Goal: Task Accomplishment & Management: Use online tool/utility

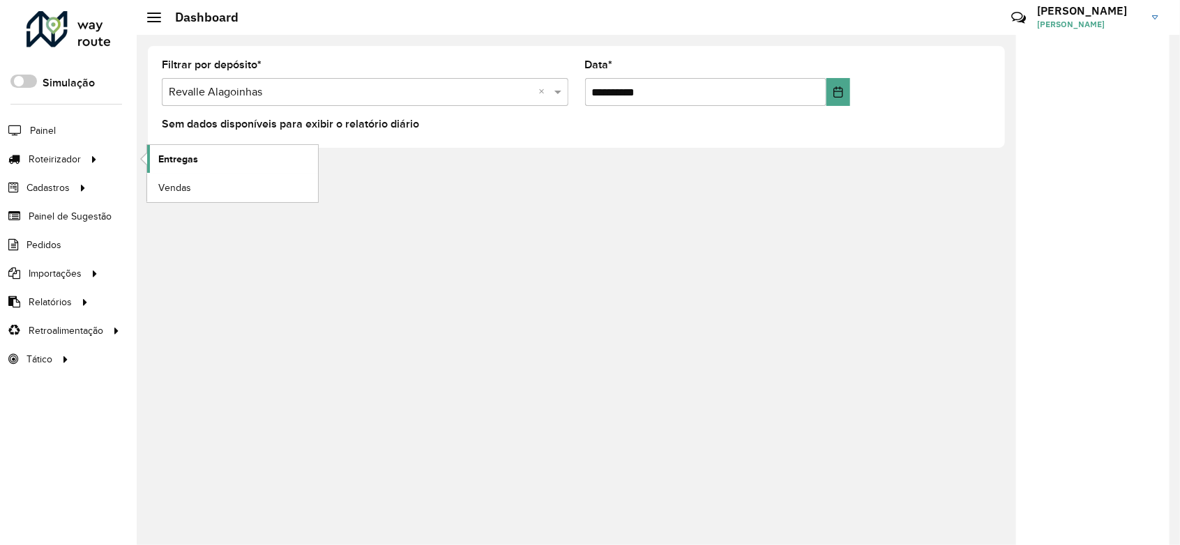
click at [198, 158] on link "Entregas" at bounding box center [232, 159] width 171 height 28
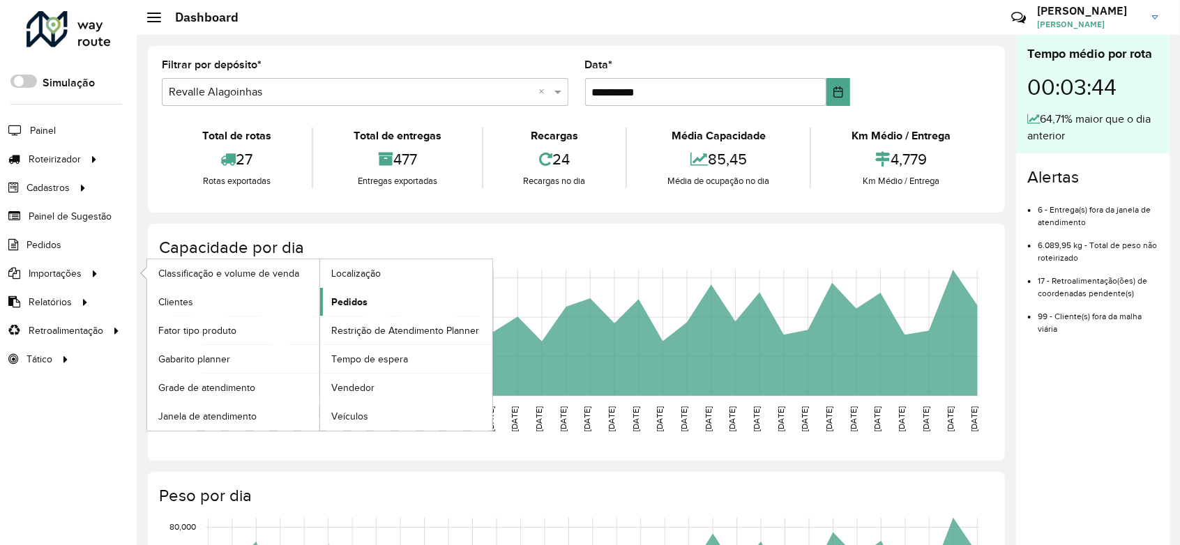
click at [358, 310] on link "Pedidos" at bounding box center [406, 302] width 172 height 28
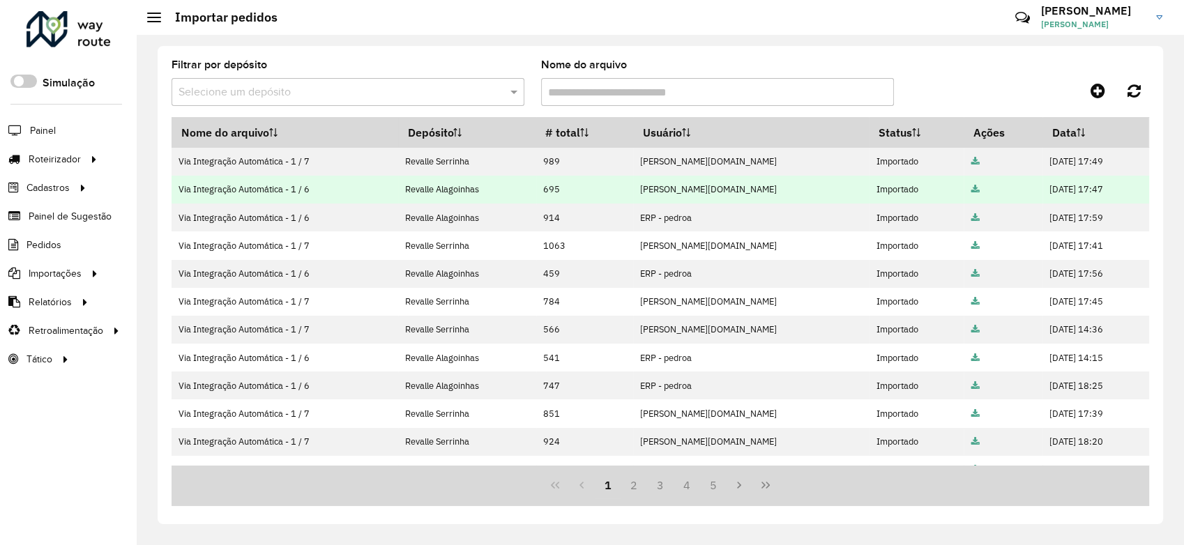
click at [971, 192] on icon at bounding box center [975, 189] width 8 height 9
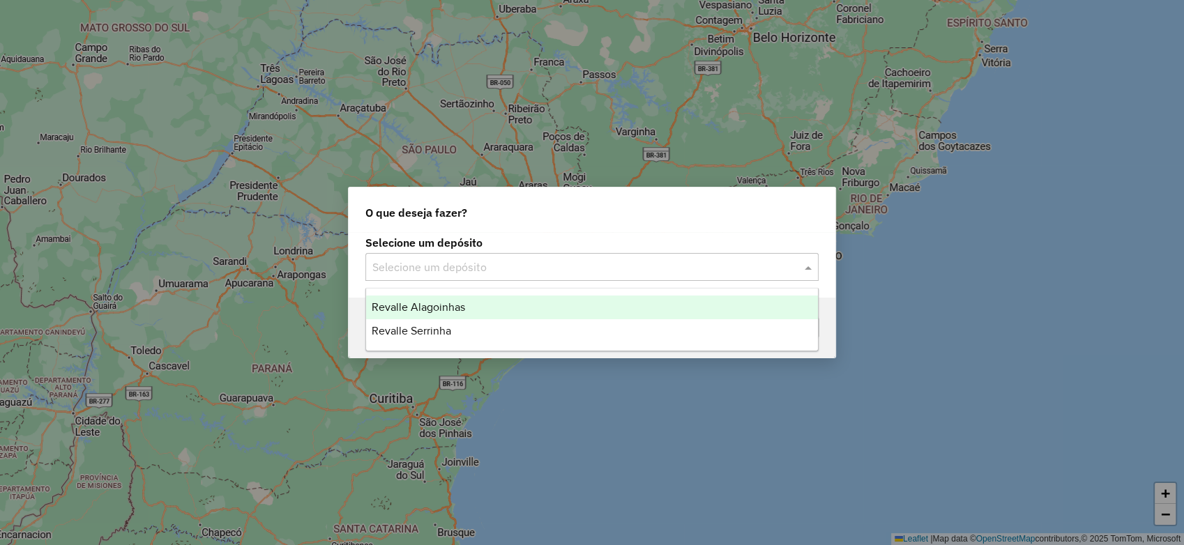
click at [545, 279] on div "Selecione um depósito" at bounding box center [591, 267] width 453 height 28
click at [488, 300] on div "Revalle Alagoinhas" at bounding box center [592, 308] width 452 height 24
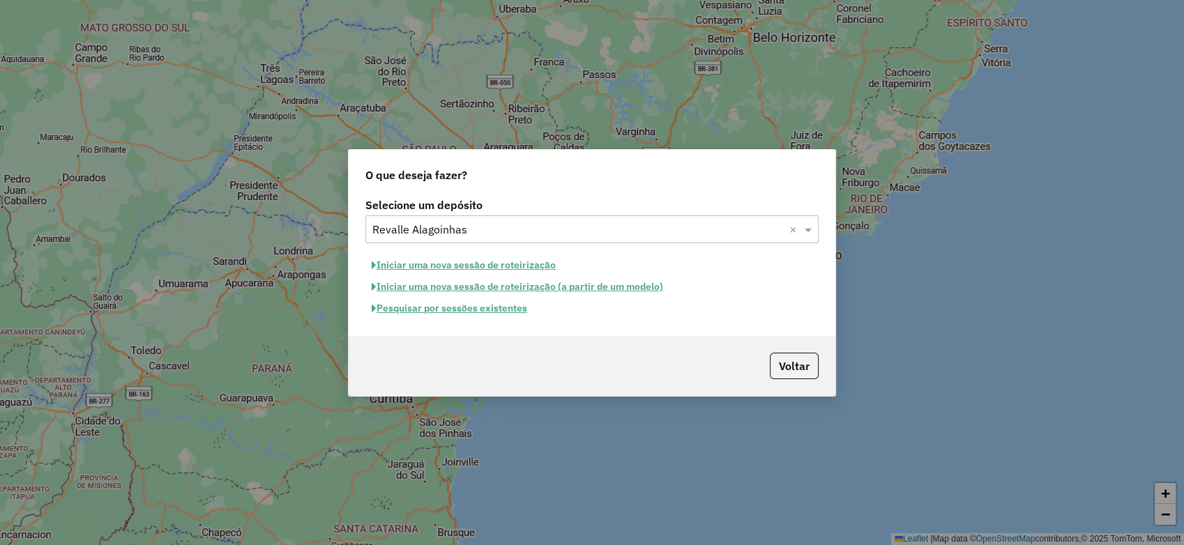
click at [488, 314] on button "Pesquisar por sessões existentes" at bounding box center [449, 309] width 168 height 22
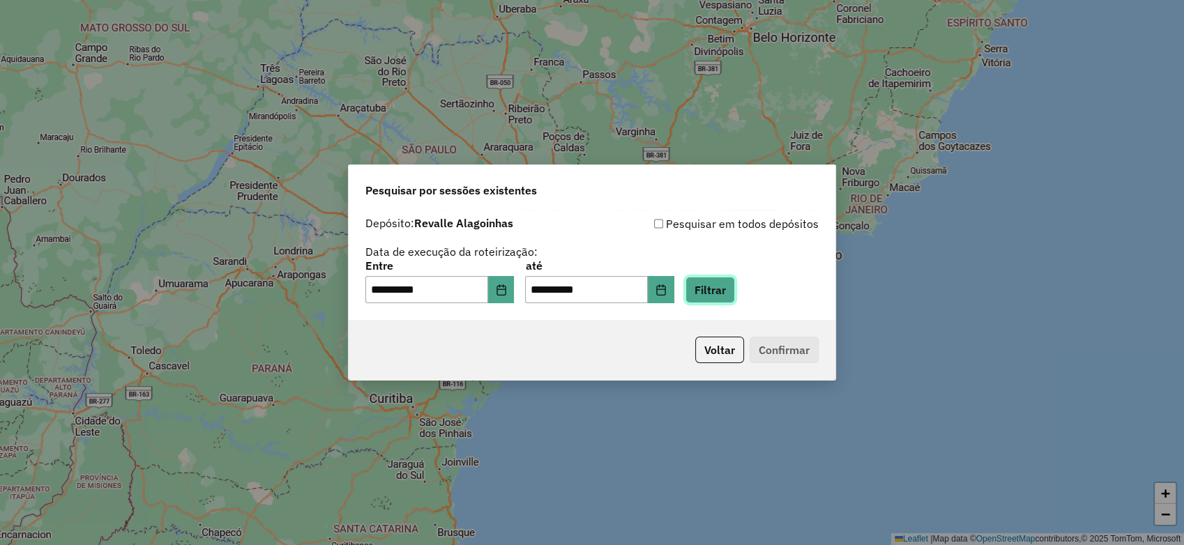
click at [706, 286] on button "Filtrar" at bounding box center [710, 290] width 50 height 26
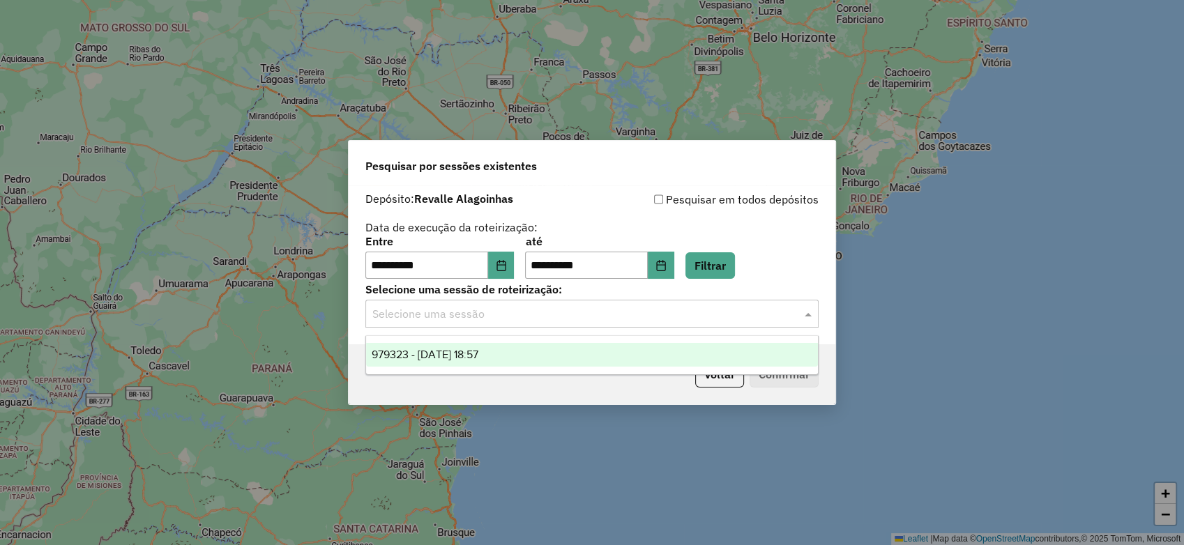
click at [441, 318] on input "text" at bounding box center [577, 314] width 411 height 17
click at [471, 345] on div "979323 - 14/08/2025 18:57" at bounding box center [592, 355] width 452 height 24
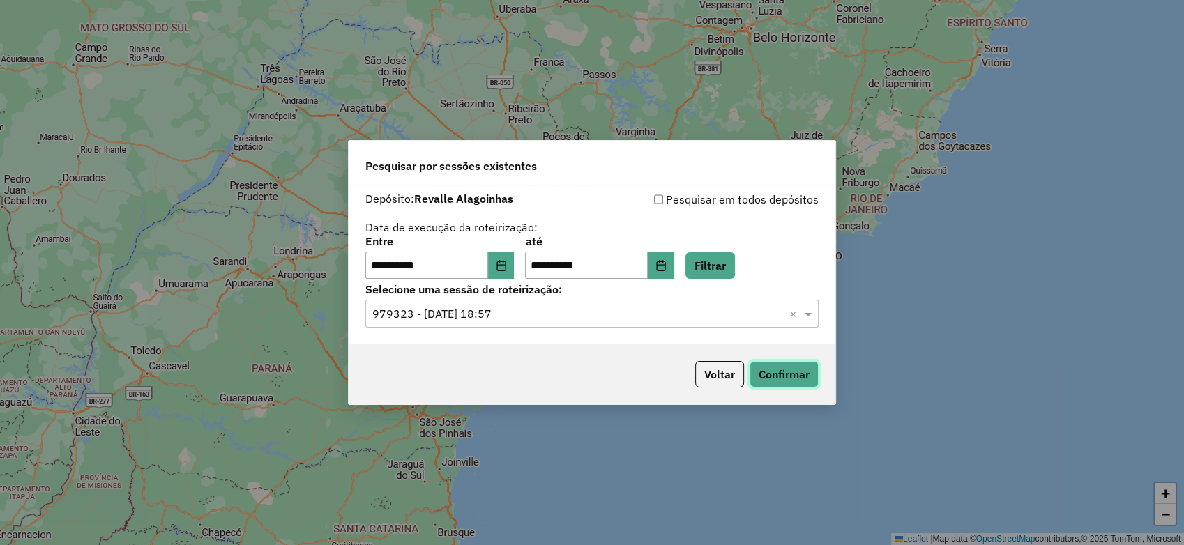
click at [788, 376] on button "Confirmar" at bounding box center [784, 374] width 69 height 26
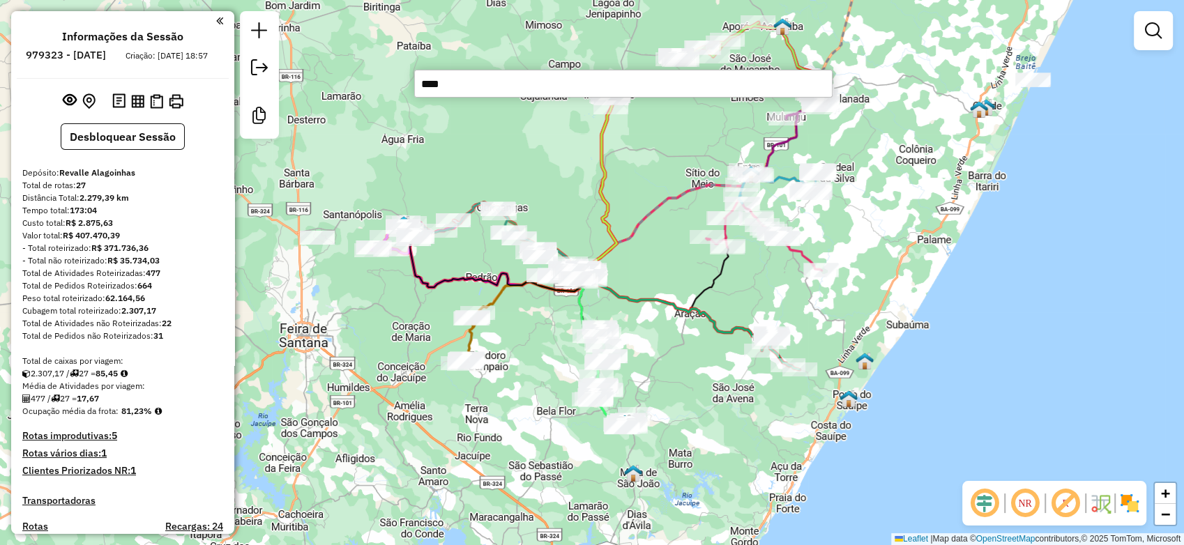
type input "*****"
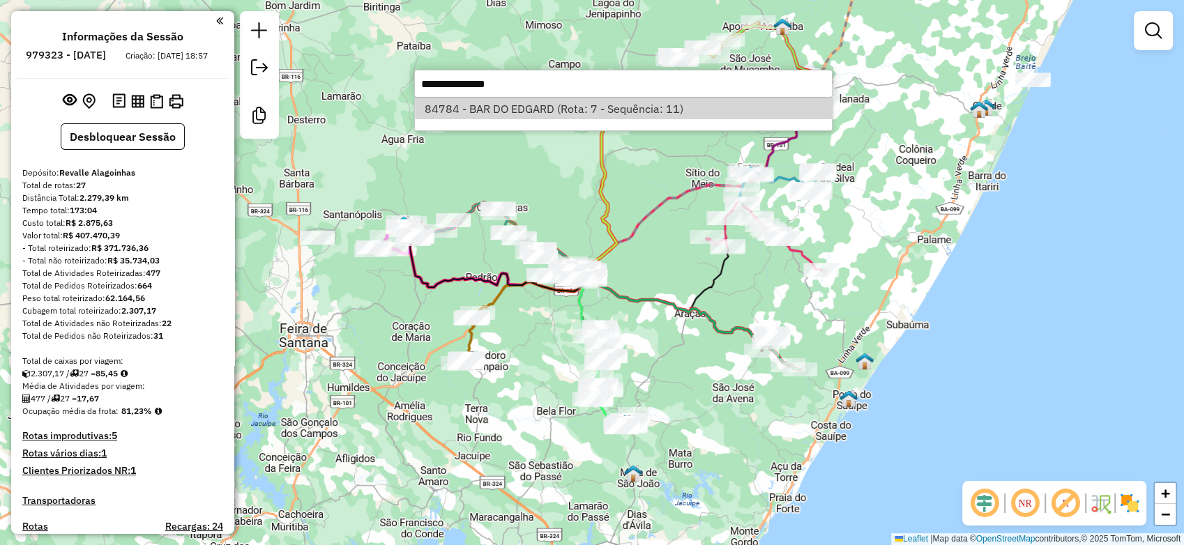
select select "**********"
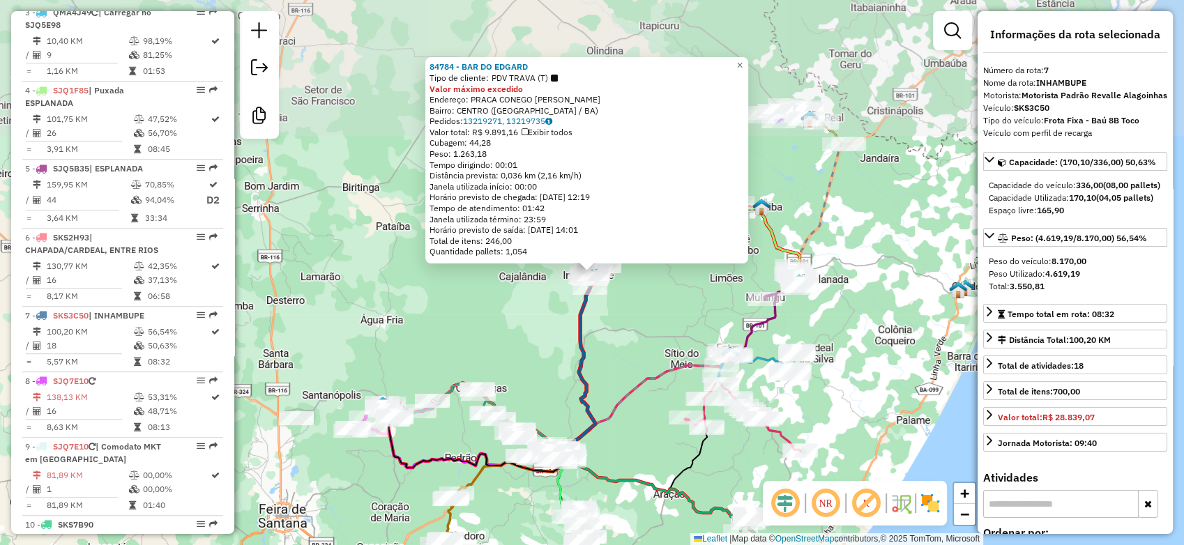
scroll to position [1025, 0]
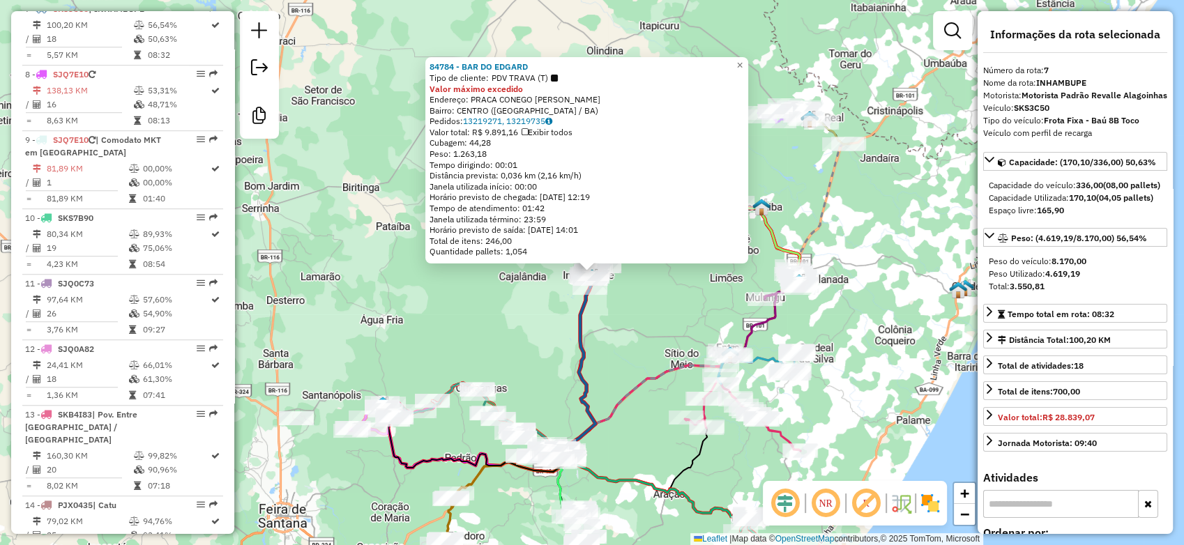
drag, startPoint x: 653, startPoint y: 526, endPoint x: 612, endPoint y: 318, distance: 211.8
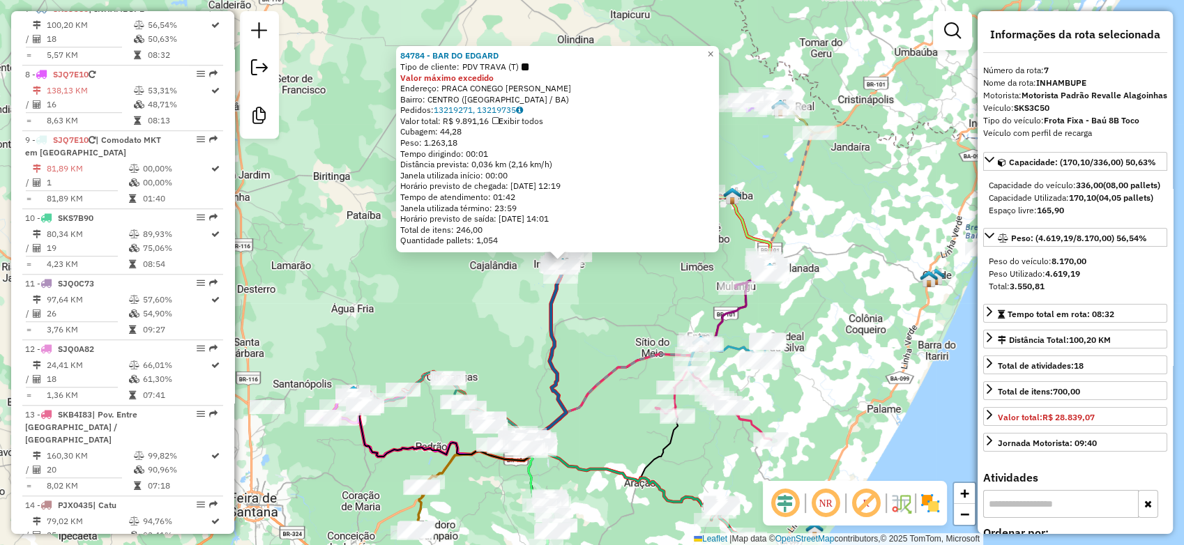
drag, startPoint x: 612, startPoint y: 318, endPoint x: 583, endPoint y: 307, distance: 31.3
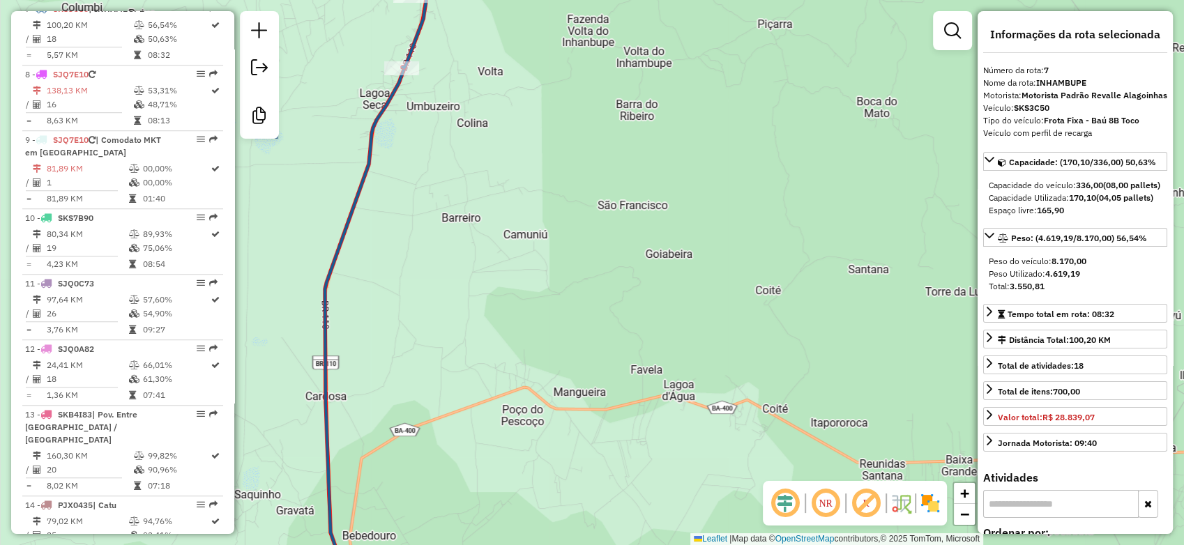
drag, startPoint x: 506, startPoint y: 172, endPoint x: 584, endPoint y: 424, distance: 264.0
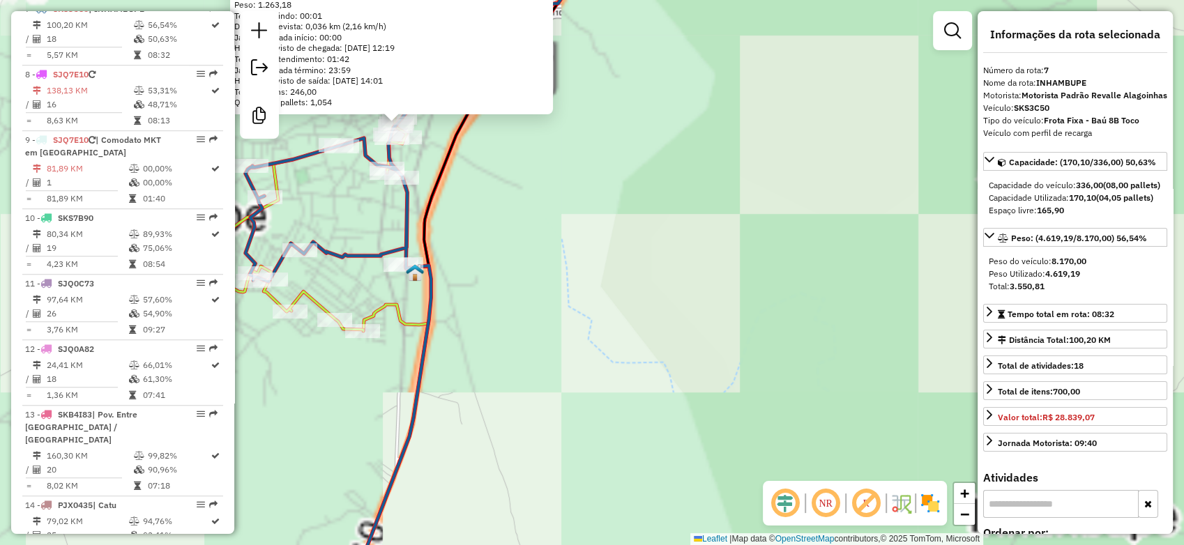
drag, startPoint x: 519, startPoint y: 234, endPoint x: 466, endPoint y: 189, distance: 69.2
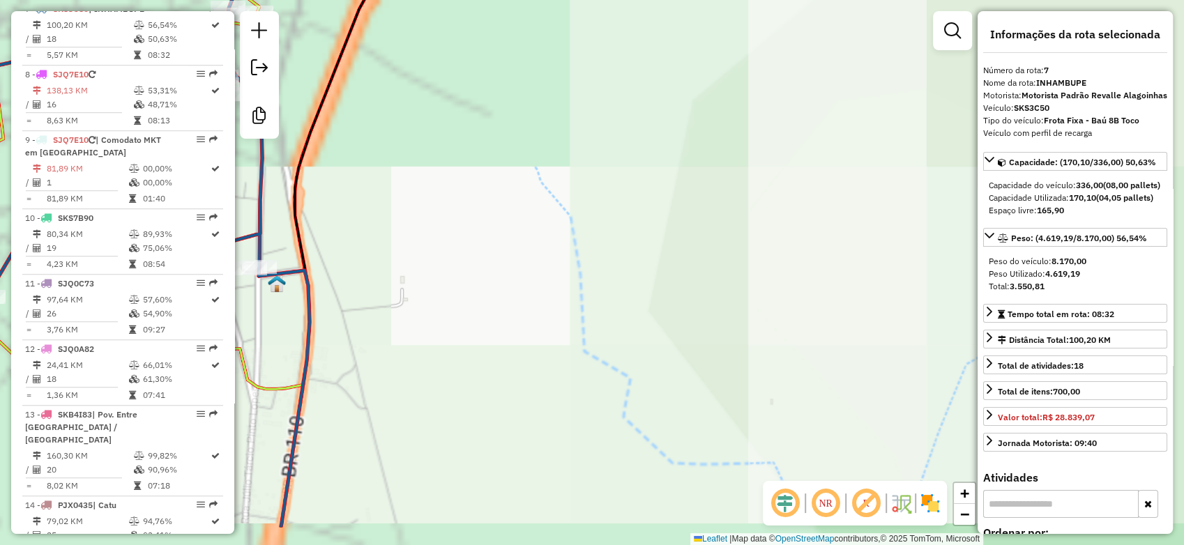
drag, startPoint x: 466, startPoint y: 190, endPoint x: 380, endPoint y: 117, distance: 112.8
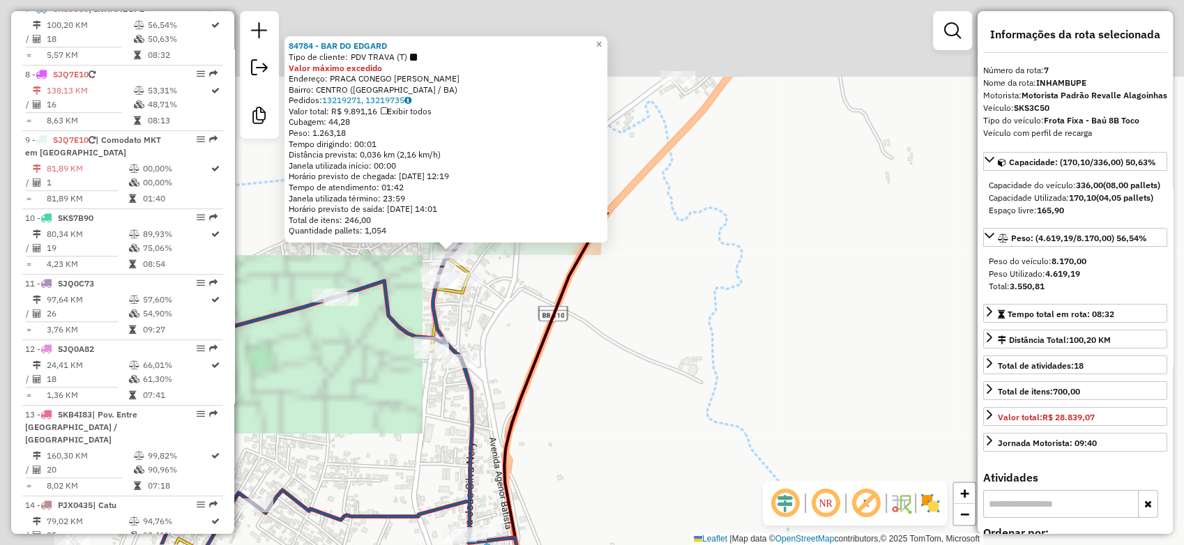
drag, startPoint x: 380, startPoint y: 117, endPoint x: 590, endPoint y: 384, distance: 339.6
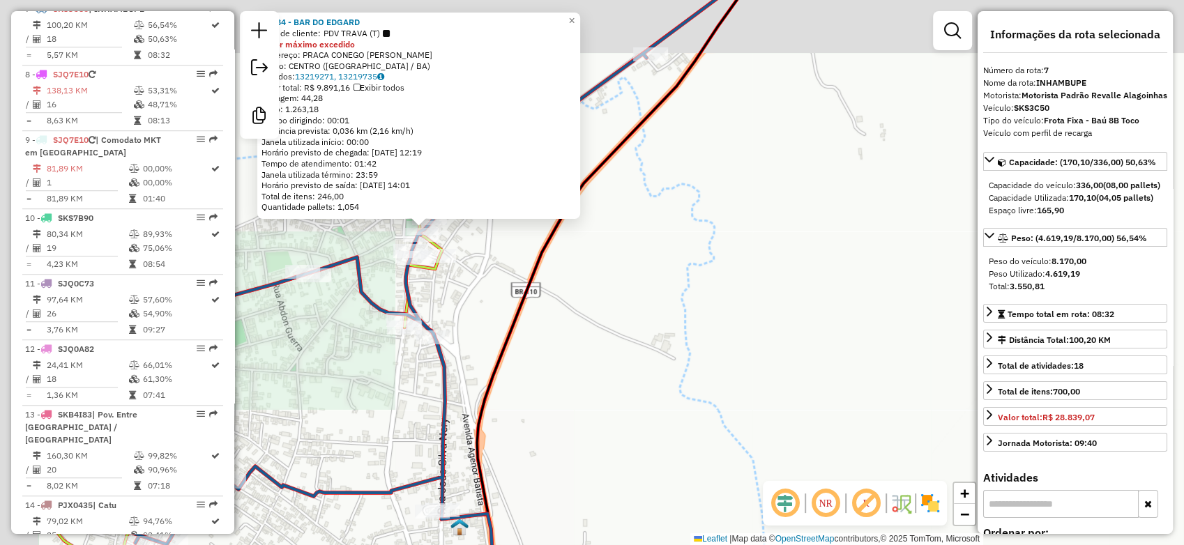
drag, startPoint x: 590, startPoint y: 384, endPoint x: 529, endPoint y: 351, distance: 68.9
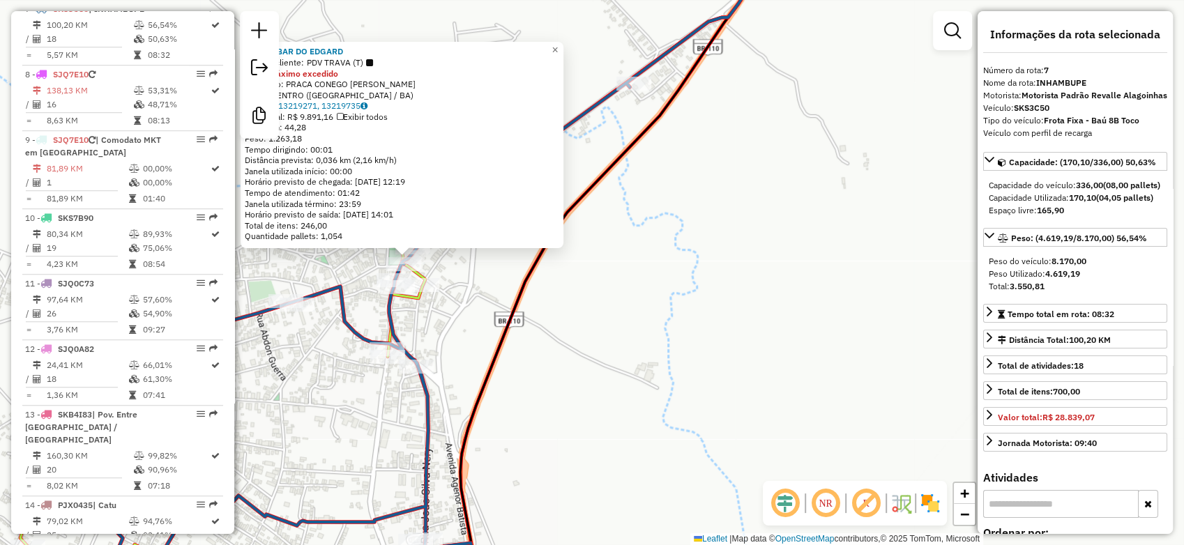
click at [553, 399] on div "84784 - BAR DO EDGARD Tipo de cliente: PDV TRAVA (T) Valor máximo excedido Ende…" at bounding box center [592, 272] width 1184 height 545
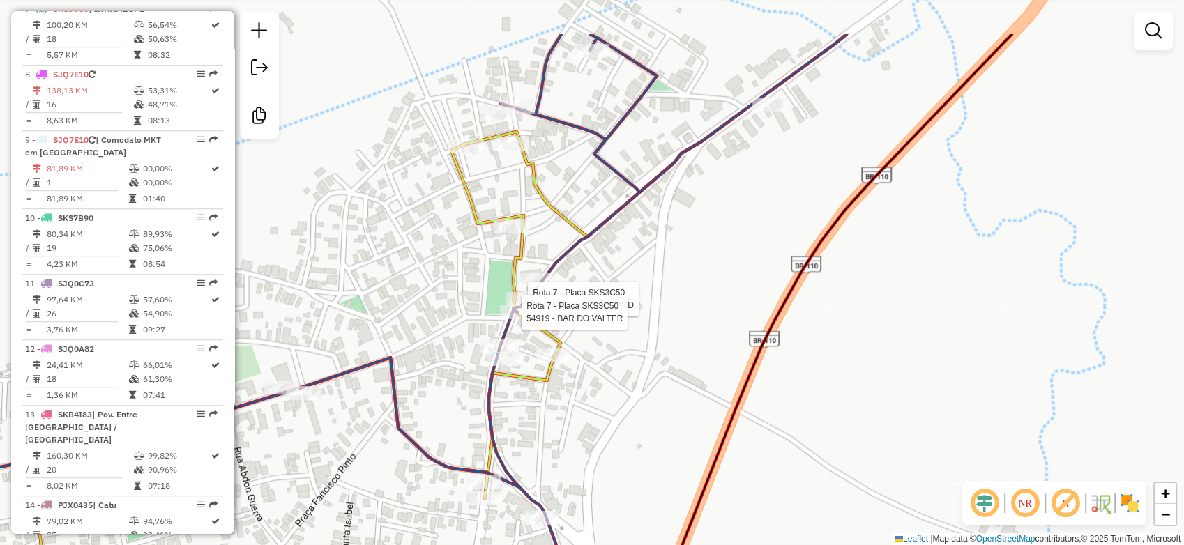
select select "**********"
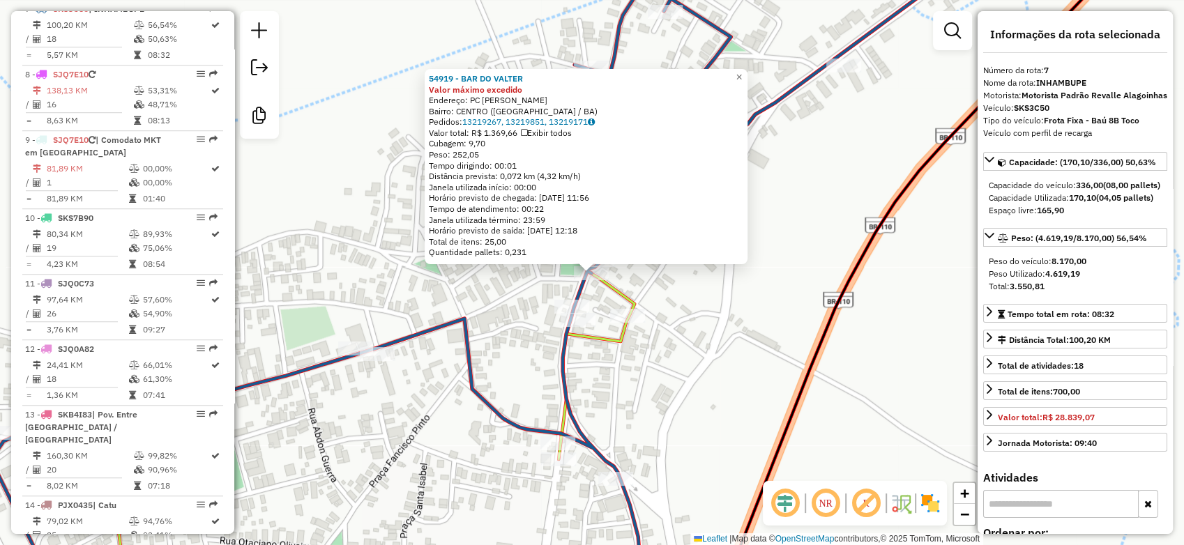
drag, startPoint x: 635, startPoint y: 289, endPoint x: 601, endPoint y: 351, distance: 70.8
click at [601, 351] on div "54919 - BAR DO [PERSON_NAME] máximo excedido Endereço: PC CONEGO MAXIMIANO SN B…" at bounding box center [592, 272] width 1184 height 545
